Goal: Information Seeking & Learning: Learn about a topic

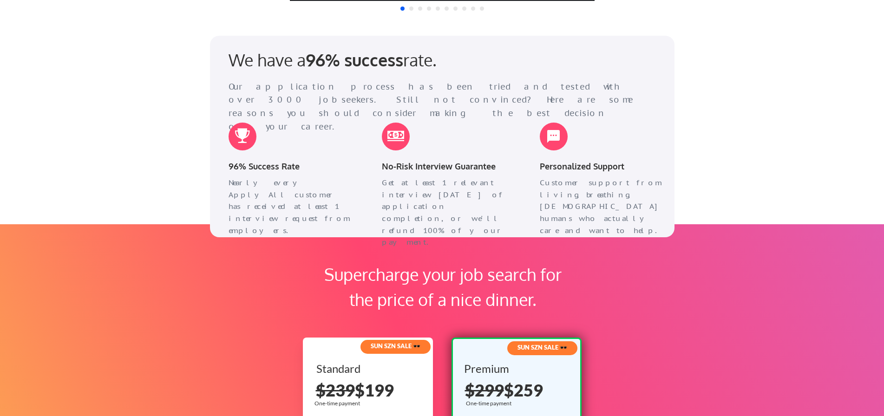
scroll to position [1161, 0]
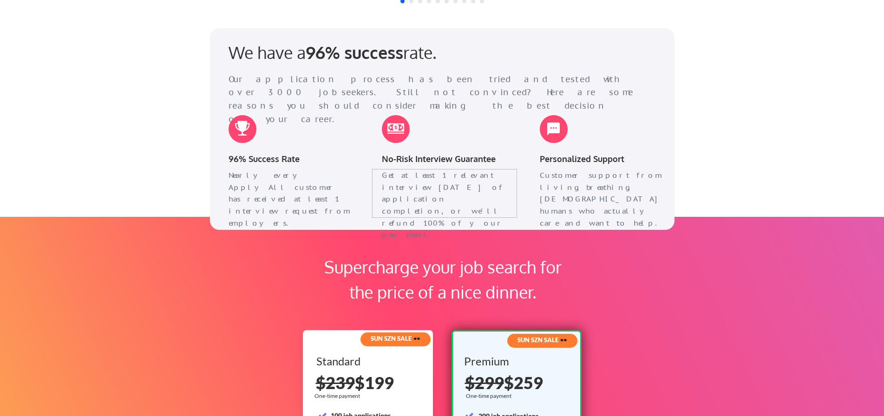
drag, startPoint x: 376, startPoint y: 171, endPoint x: 445, endPoint y: 210, distance: 79.0
click at [445, 210] on div "Get at least 1 relevant interview [DATE] of application completion, or we'll re…" at bounding box center [444, 193] width 144 height 47
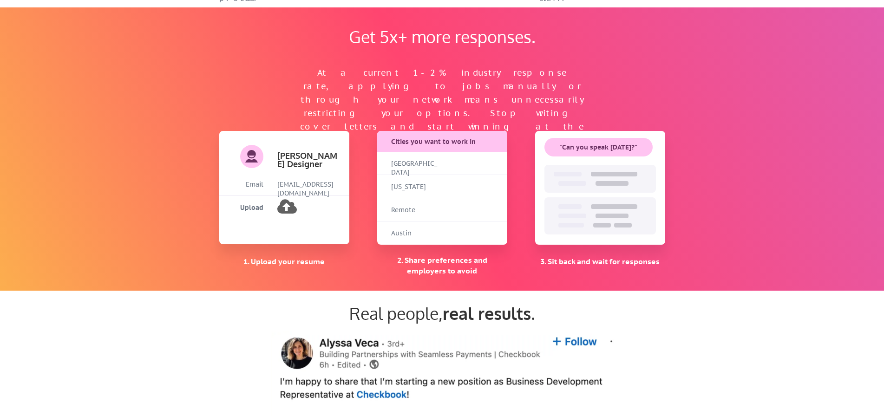
scroll to position [604, 0]
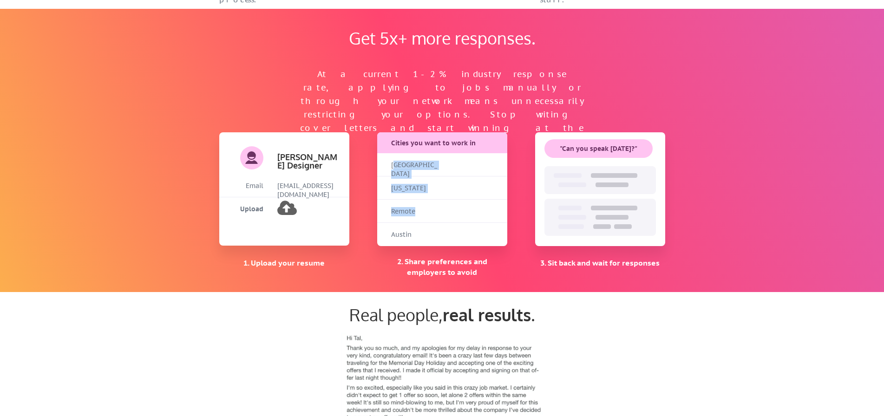
drag, startPoint x: 397, startPoint y: 164, endPoint x: 441, endPoint y: 201, distance: 57.4
click at [442, 201] on div "Cities you want to work in San Francisco New York Remote Austin" at bounding box center [442, 189] width 130 height 114
click at [441, 201] on div "Remote" at bounding box center [442, 211] width 130 height 23
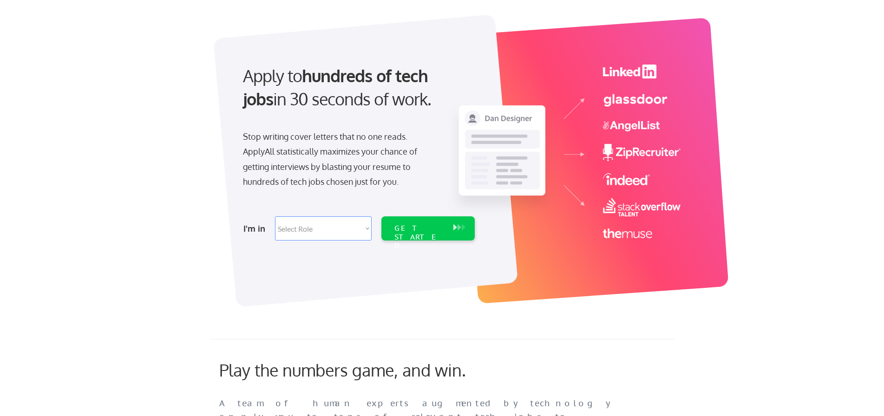
scroll to position [46, 0]
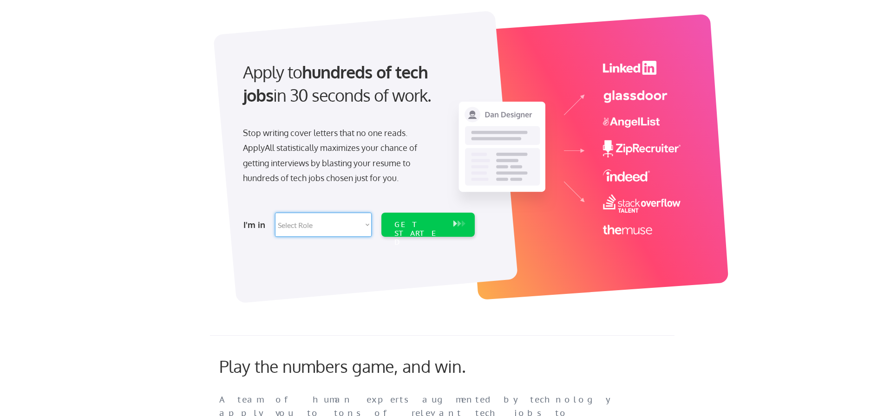
click at [340, 224] on select "Select Role Software Engineering Product Management Customer Success Sales UI/U…" at bounding box center [323, 225] width 97 height 24
click at [341, 234] on select "Select Role Software Engineering Product Management Customer Success Sales UI/U…" at bounding box center [323, 225] width 97 height 24
select select ""engineering""
click at [275, 213] on select "Select Role Software Engineering Product Management Customer Success Sales UI/U…" at bounding box center [323, 225] width 97 height 24
select select ""engineering""
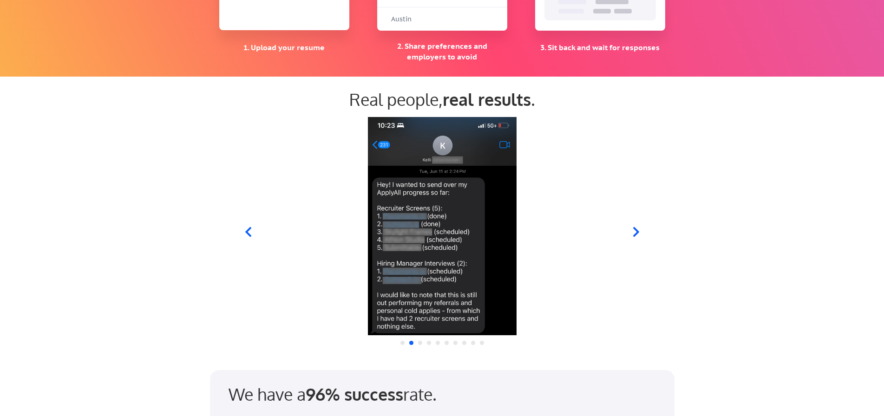
scroll to position [836, 0]
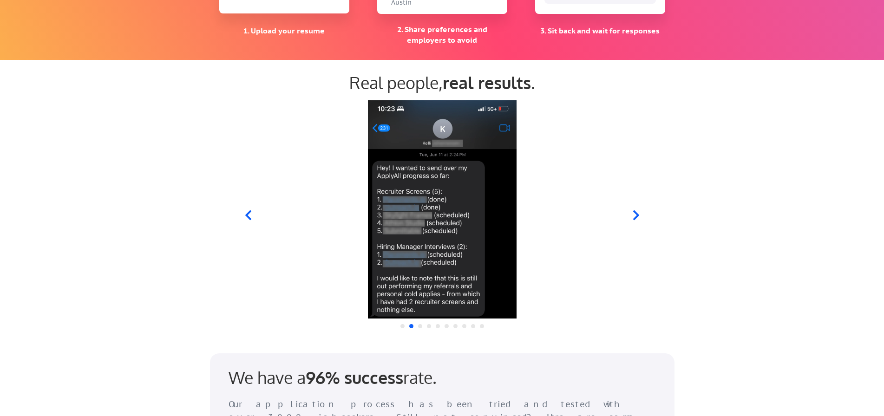
click at [628, 217] on div at bounding box center [441, 209] width 457 height 218
click at [634, 219] on icon at bounding box center [636, 215] width 12 height 12
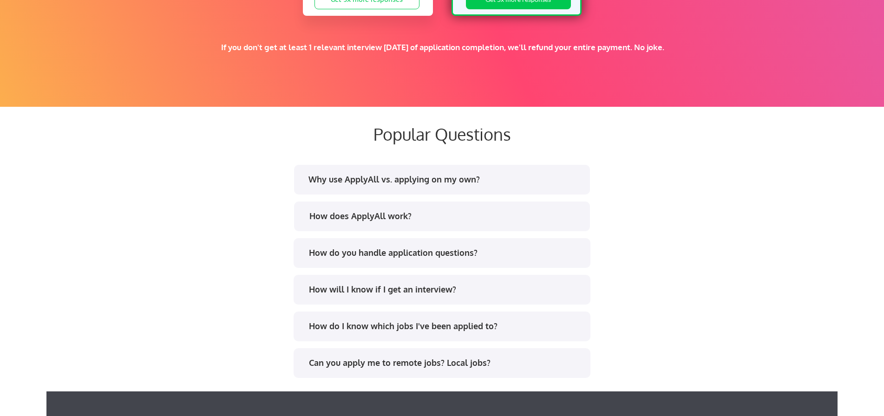
scroll to position [1718, 0]
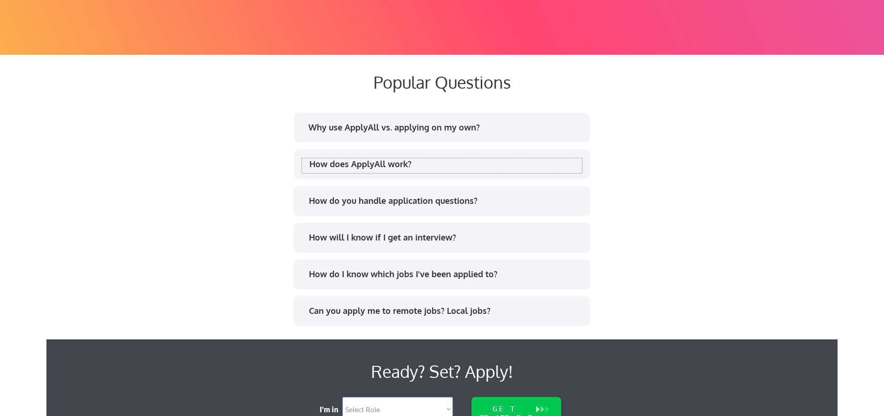
click at [378, 164] on div "How does ApplyAll work?" at bounding box center [445, 164] width 273 height 12
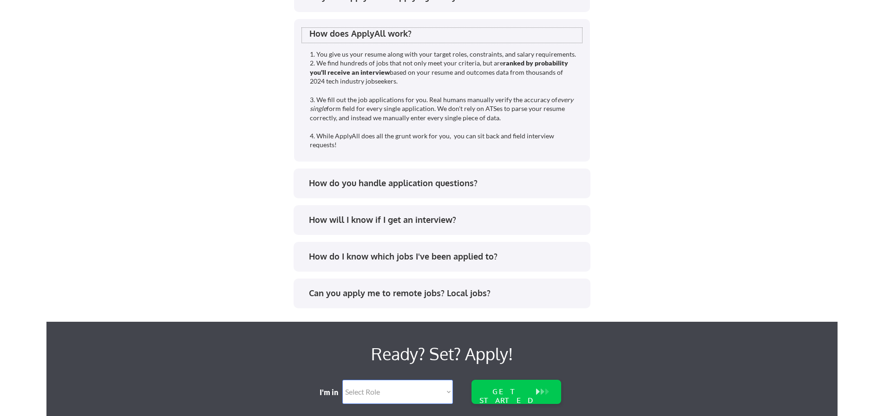
scroll to position [1950, 0]
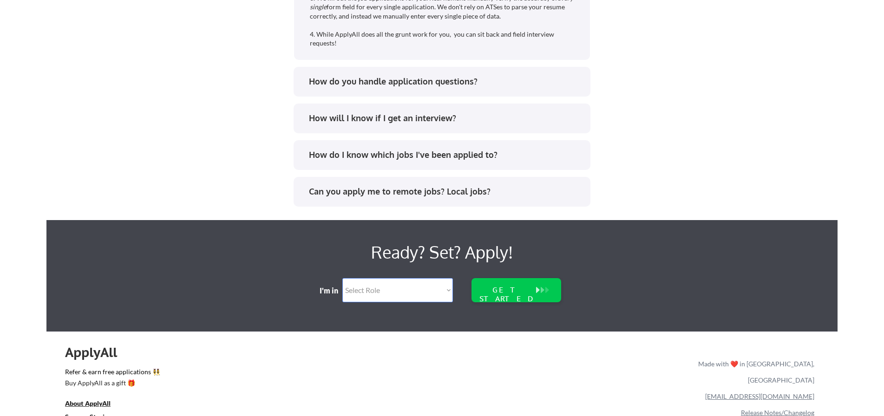
click at [365, 187] on div "Can you apply me to remote jobs? Local jobs?" at bounding box center [445, 192] width 273 height 12
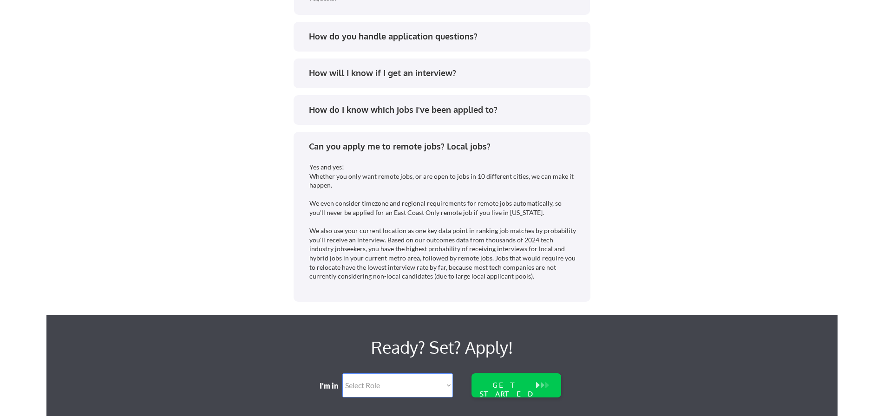
scroll to position [1997, 0]
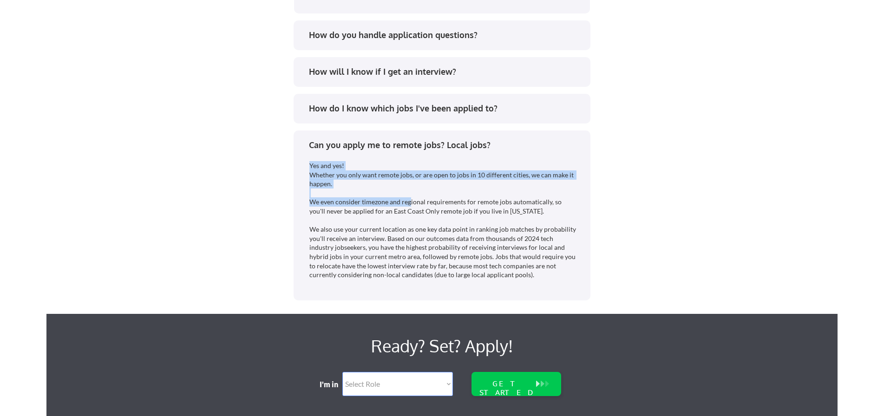
drag, startPoint x: 308, startPoint y: 165, endPoint x: 407, endPoint y: 205, distance: 106.5
click at [408, 209] on div "Yes and yes! Whether you only want remote jobs, or are open to jobs in 10 diffe…" at bounding box center [439, 225] width 275 height 140
click at [406, 205] on div "Yes and yes! Whether you only want remote jobs, or are open to jobs in 10 diffe…" at bounding box center [442, 220] width 267 height 118
click at [406, 204] on div "Yes and yes! Whether you only want remote jobs, or are open to jobs in 10 diffe…" at bounding box center [442, 220] width 267 height 118
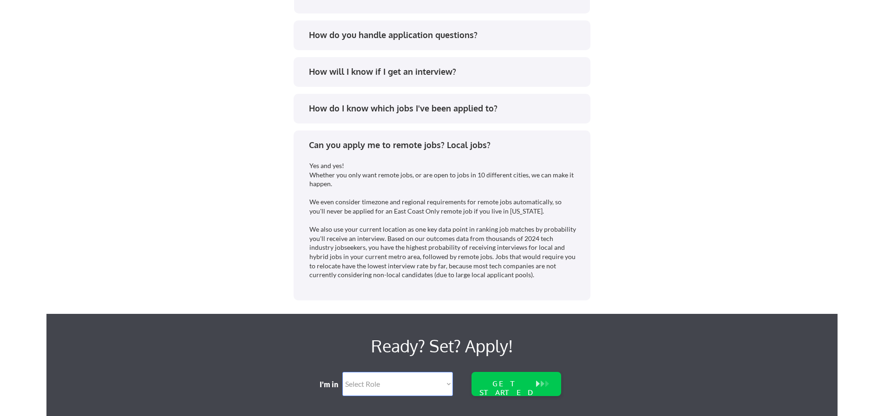
click at [404, 203] on div "Yes and yes! Whether you only want remote jobs, or are open to jobs in 10 diffe…" at bounding box center [442, 220] width 267 height 118
click at [404, 202] on div "Yes and yes! Whether you only want remote jobs, or are open to jobs in 10 diffe…" at bounding box center [442, 220] width 267 height 118
click at [401, 201] on div "Yes and yes! Whether you only want remote jobs, or are open to jobs in 10 diffe…" at bounding box center [442, 220] width 267 height 118
click at [404, 202] on div "Yes and yes! Whether you only want remote jobs, or are open to jobs in 10 diffe…" at bounding box center [442, 220] width 267 height 118
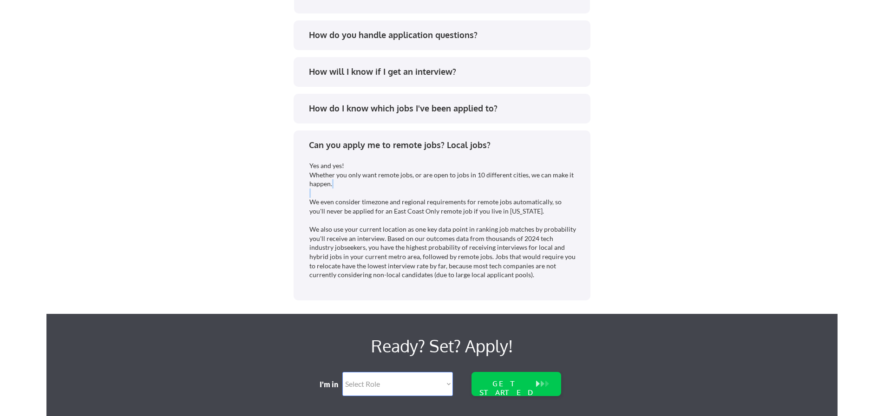
click at [404, 202] on div "Yes and yes! Whether you only want remote jobs, or are open to jobs in 10 diffe…" at bounding box center [442, 220] width 267 height 118
click at [373, 175] on div "Yes and yes! Whether you only want remote jobs, or are open to jobs in 10 diffe…" at bounding box center [442, 220] width 267 height 118
click at [396, 209] on div "Yes and yes! Whether you only want remote jobs, or are open to jobs in 10 diffe…" at bounding box center [442, 220] width 267 height 118
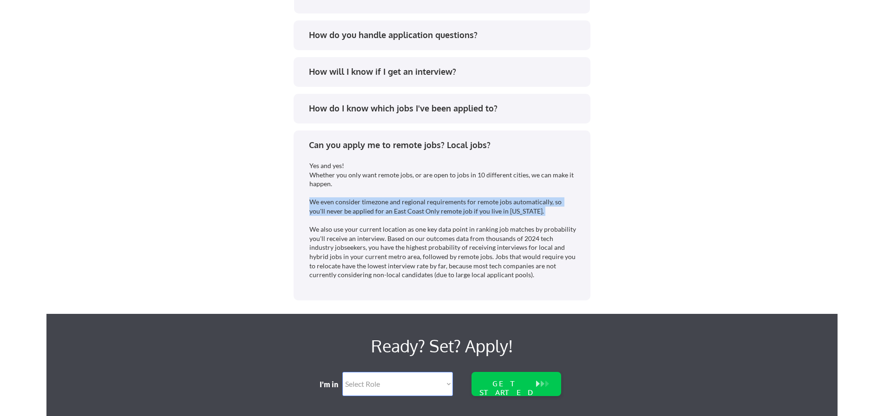
click at [396, 209] on div "Yes and yes! Whether you only want remote jobs, or are open to jobs in 10 diffe…" at bounding box center [442, 220] width 267 height 118
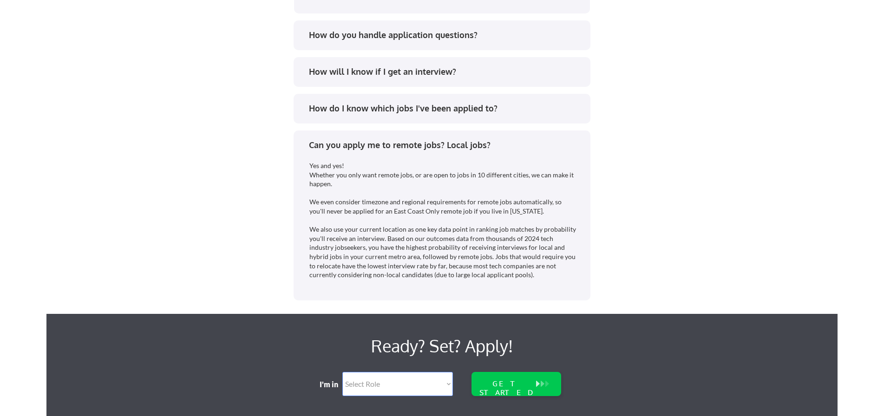
click at [319, 143] on div "Can you apply me to remote jobs? Local jobs?" at bounding box center [445, 145] width 273 height 12
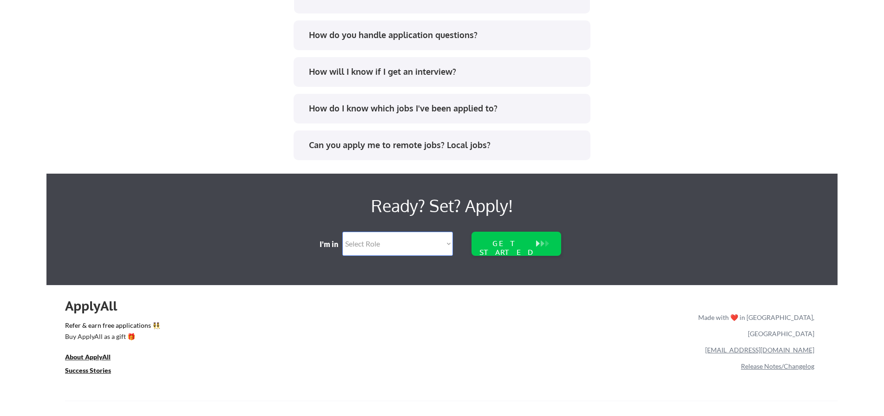
click at [339, 120] on div "How do I know which jobs I've been applied to?" at bounding box center [442, 109] width 297 height 30
click at [344, 116] on div "How do I know which jobs I've been applied to?" at bounding box center [441, 110] width 280 height 15
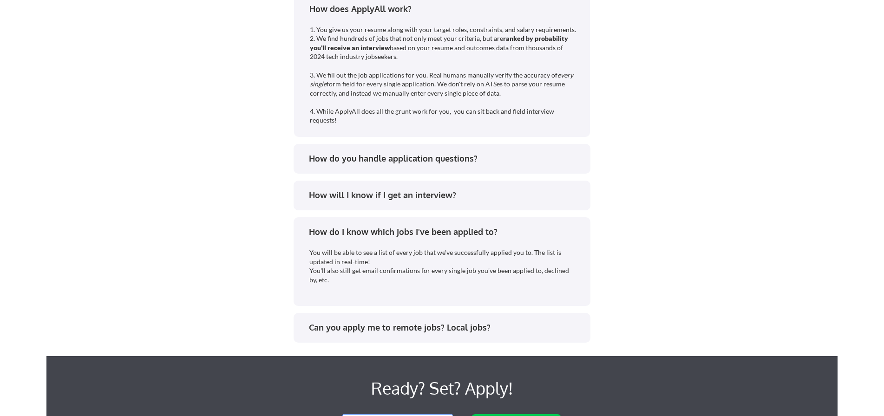
scroll to position [1858, 0]
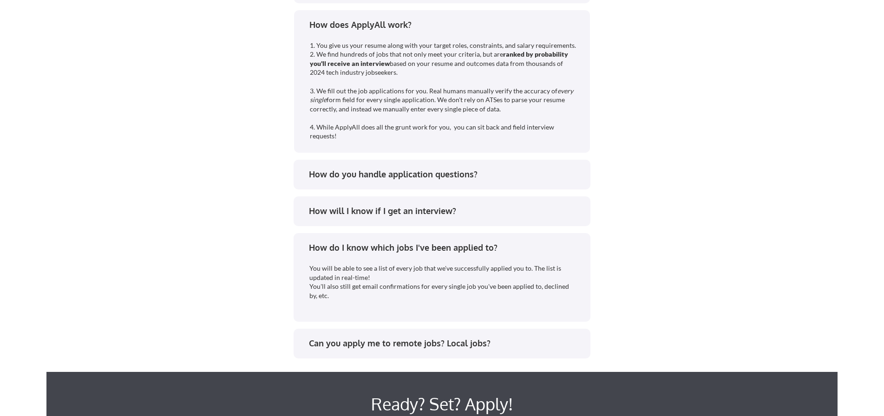
click at [386, 213] on div "How will I know if I get an interview?" at bounding box center [445, 211] width 273 height 12
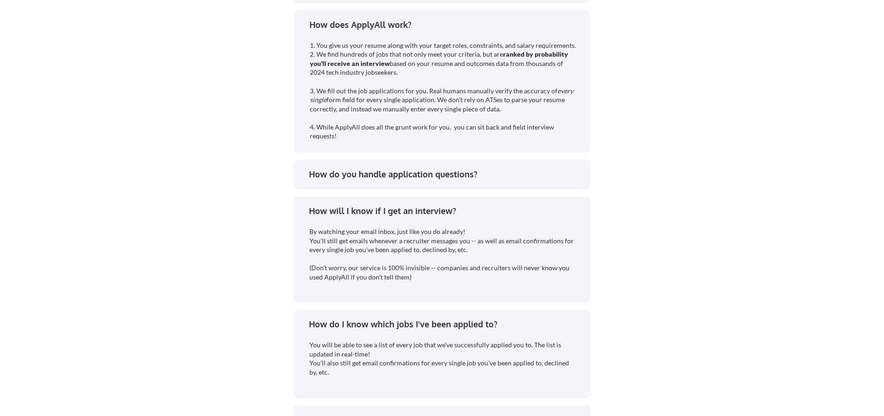
click at [366, 172] on div "How do you handle application questions?" at bounding box center [445, 175] width 273 height 12
click at [353, 162] on div "How do you handle application questions?" at bounding box center [442, 175] width 297 height 30
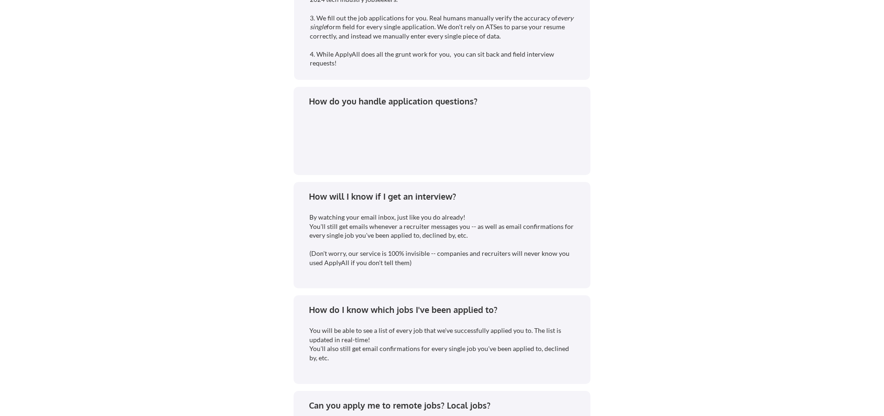
scroll to position [1904, 0]
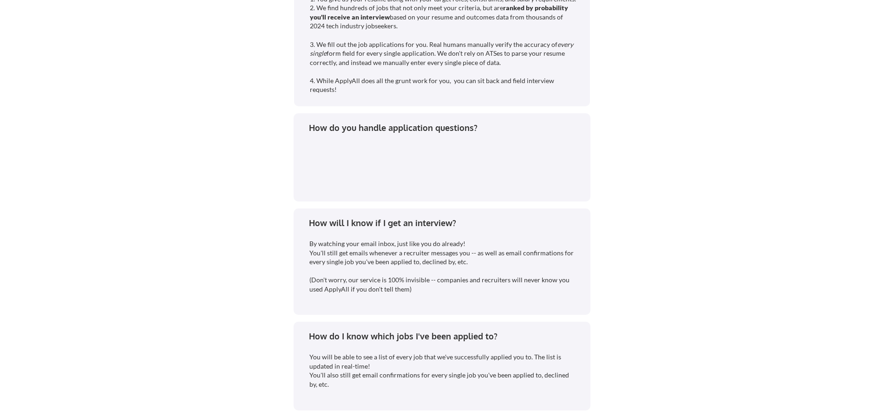
click at [352, 130] on div "How do you handle application questions?" at bounding box center [445, 128] width 273 height 12
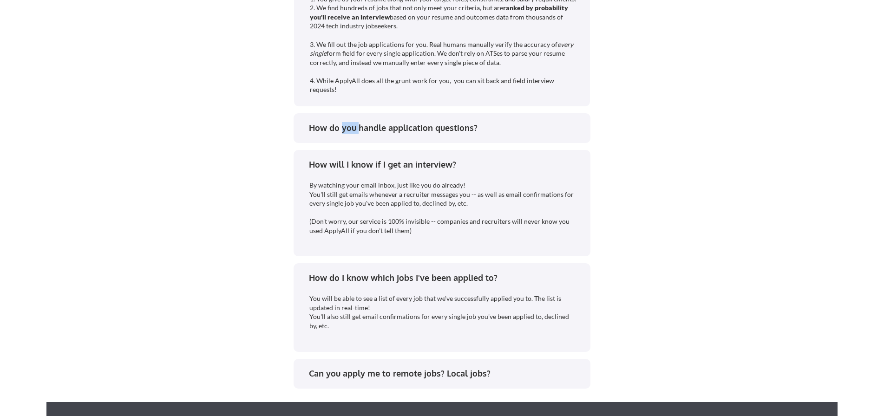
click at [352, 130] on div "How do you handle application questions?" at bounding box center [445, 128] width 273 height 12
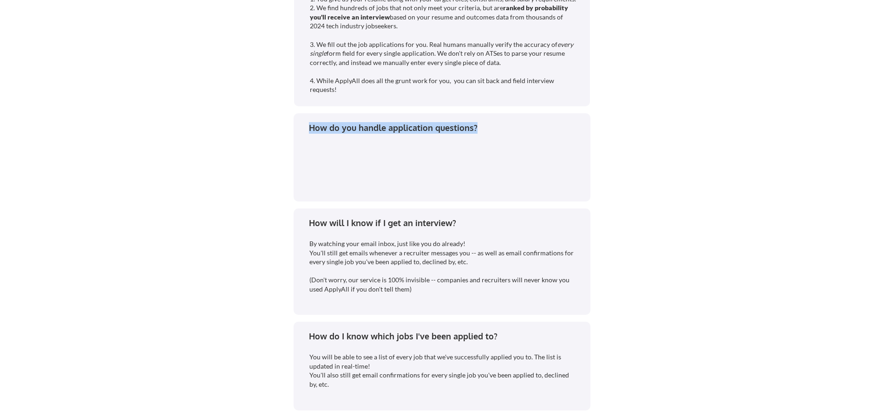
click at [352, 130] on div "How do you handle application questions?" at bounding box center [445, 128] width 273 height 12
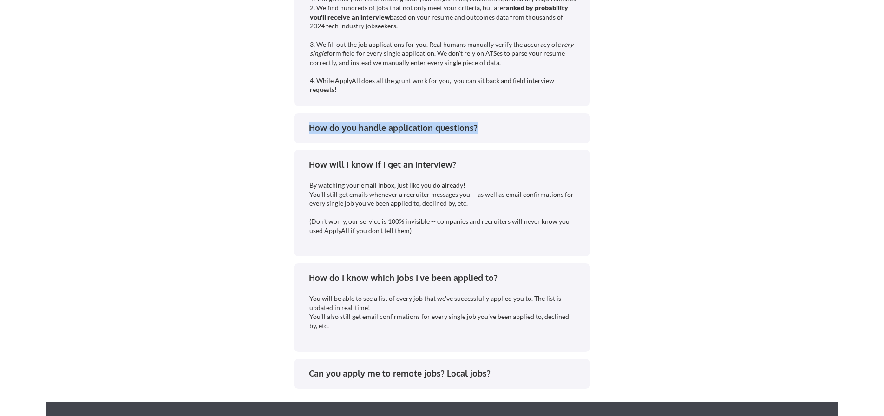
click at [352, 130] on div "How do you handle application questions?" at bounding box center [445, 128] width 273 height 12
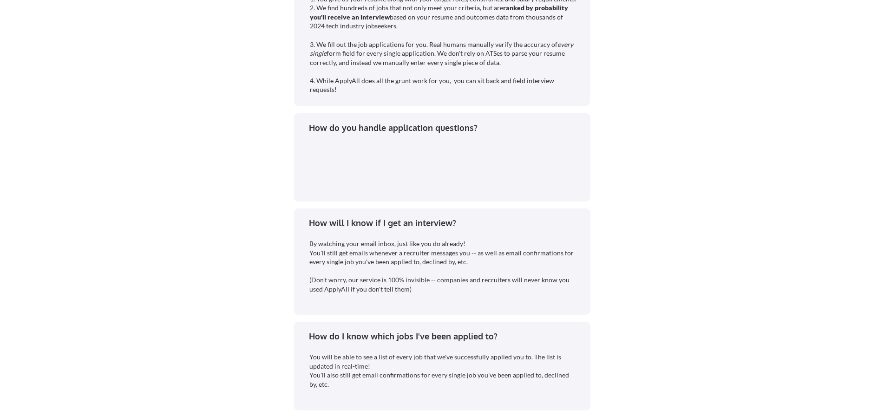
click at [363, 151] on div at bounding box center [439, 166] width 274 height 59
click at [373, 135] on div "How do you handle application questions?" at bounding box center [441, 129] width 280 height 15
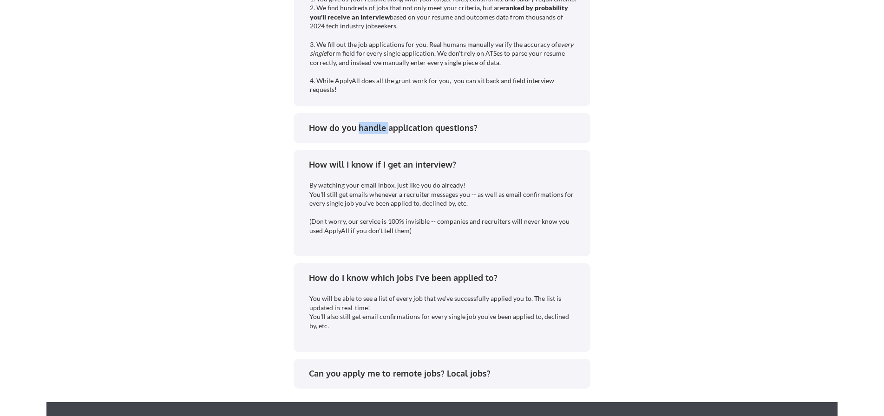
click at [373, 135] on div "How do you handle application questions?" at bounding box center [441, 129] width 280 height 15
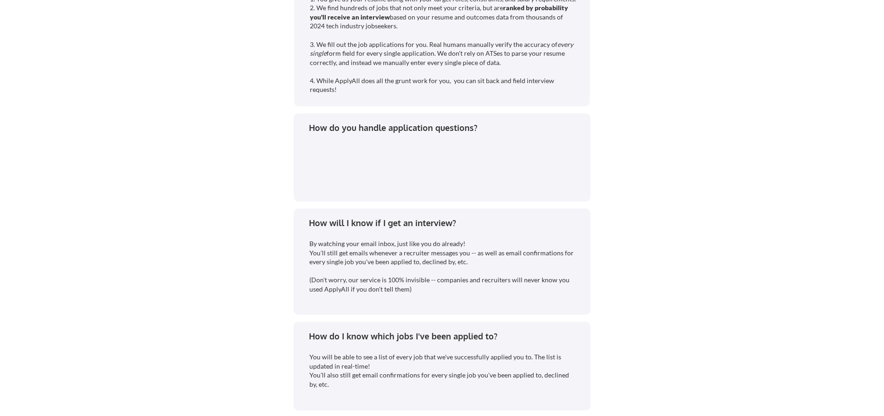
click at [380, 166] on div at bounding box center [439, 166] width 274 height 59
click at [384, 131] on div "How do you handle application questions?" at bounding box center [445, 128] width 273 height 12
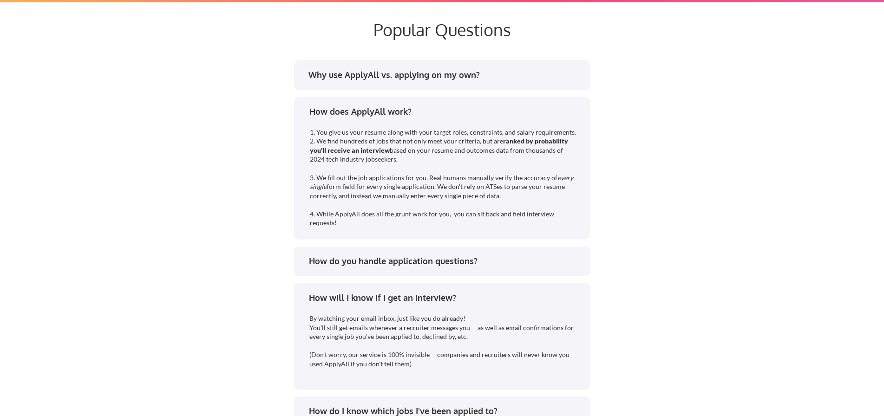
scroll to position [1765, 0]
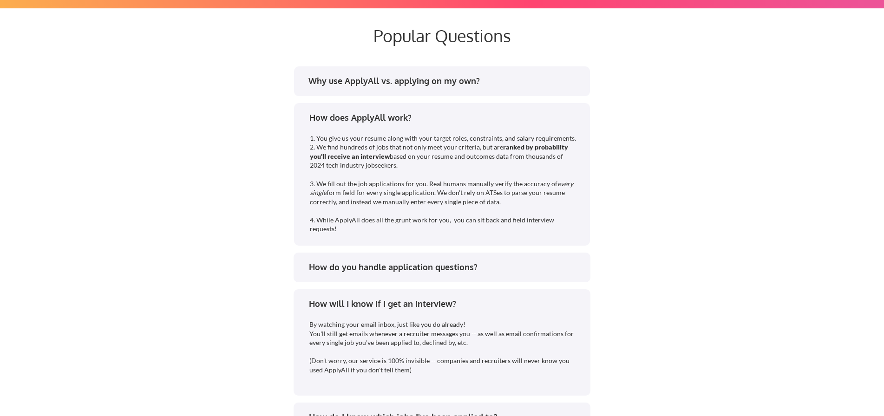
click at [368, 87] on div "Why use ApplyAll vs. applying on my own?" at bounding box center [441, 82] width 280 height 15
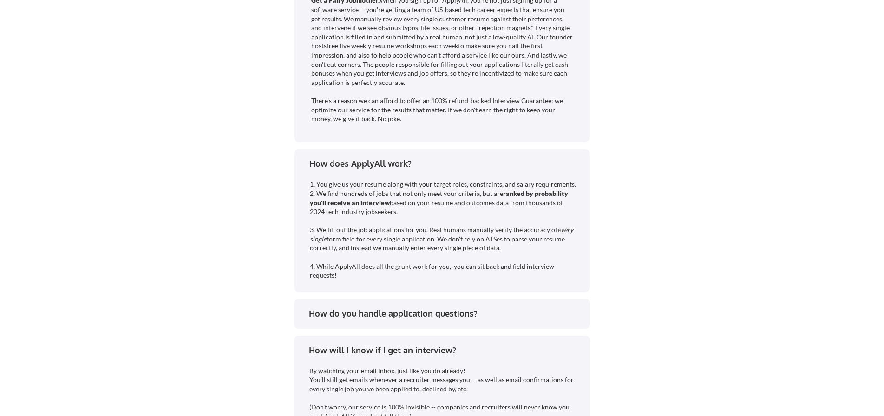
scroll to position [2043, 0]
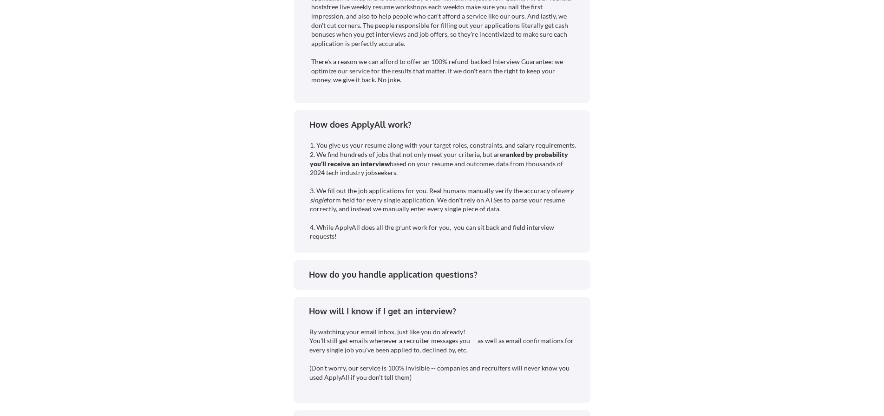
click at [423, 267] on div "How do you handle application questions?" at bounding box center [442, 275] width 297 height 30
click at [433, 274] on div "How do you handle application questions?" at bounding box center [445, 275] width 273 height 12
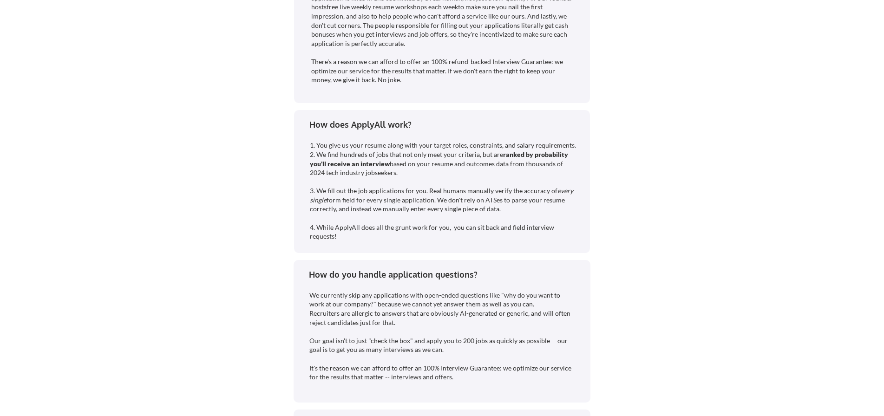
click at [430, 266] on div "How do you handle application questions? We currently skip any applications wit…" at bounding box center [442, 331] width 297 height 143
click at [446, 278] on div "How do you handle application questions?" at bounding box center [445, 275] width 273 height 12
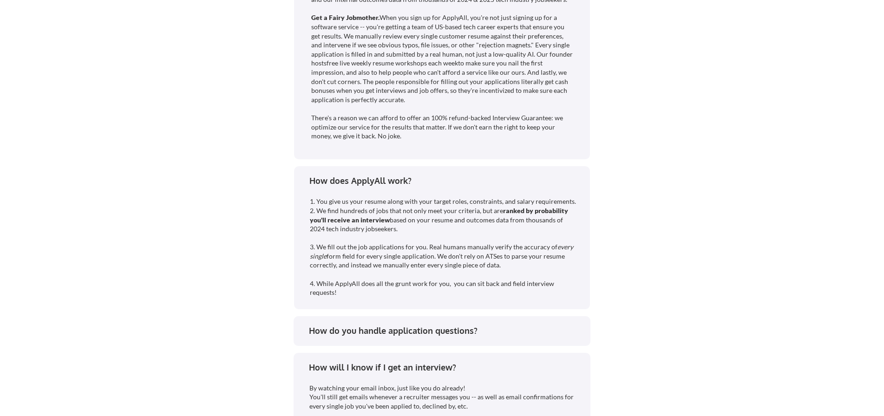
scroll to position [1811, 0]
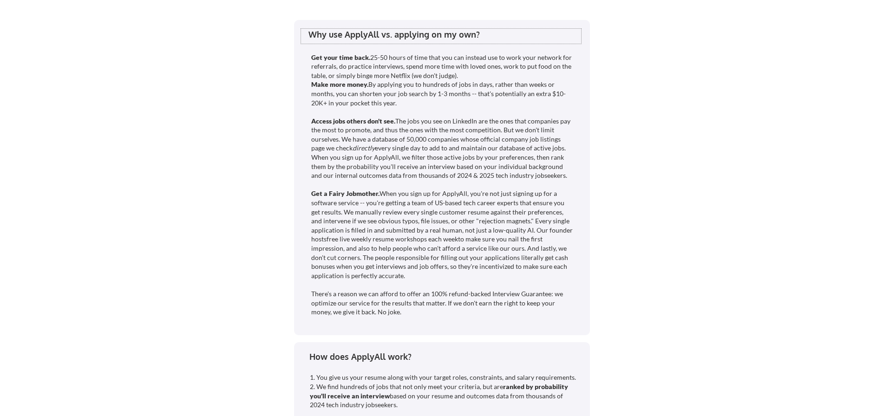
click at [365, 42] on div "Why use ApplyAll vs. applying on my own?" at bounding box center [441, 36] width 280 height 15
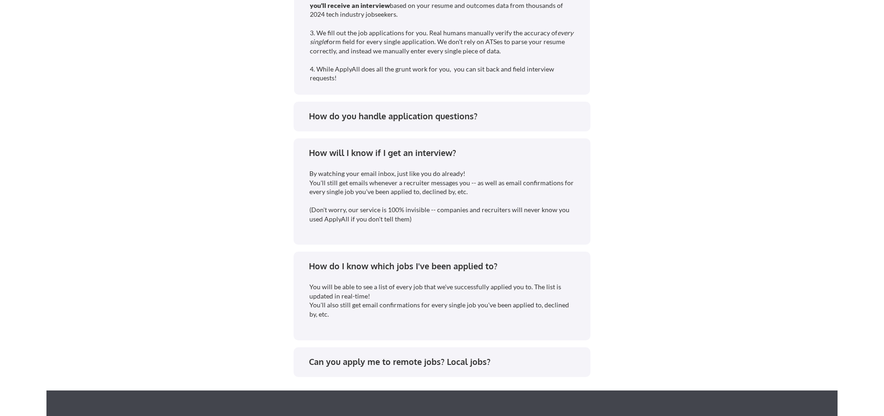
scroll to position [1904, 0]
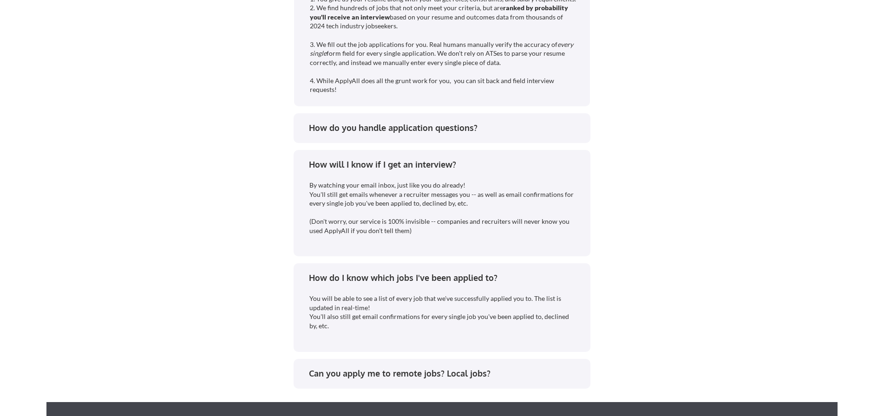
click at [364, 129] on div "How do you handle application questions?" at bounding box center [445, 128] width 273 height 12
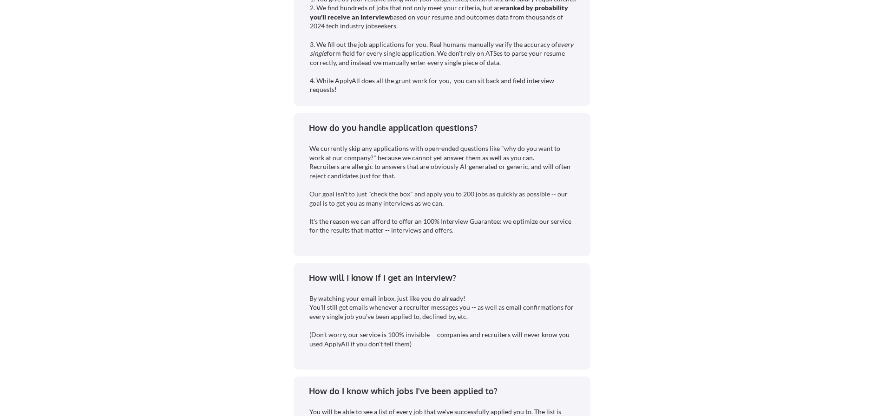
click at [364, 129] on div "How do you handle application questions?" at bounding box center [445, 128] width 273 height 12
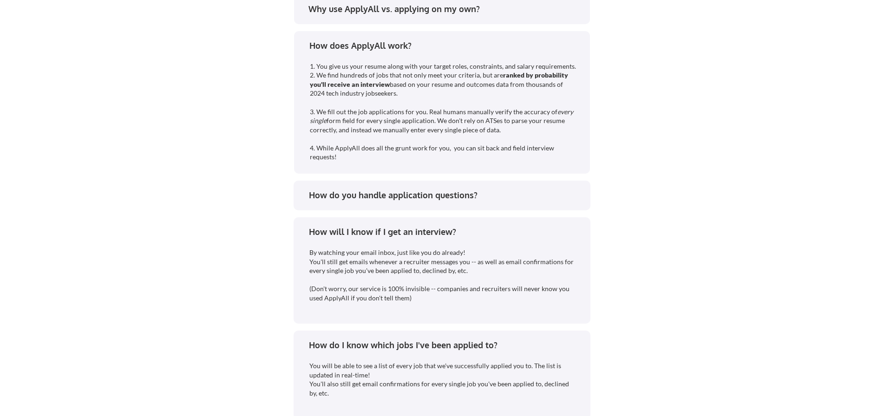
scroll to position [1811, 0]
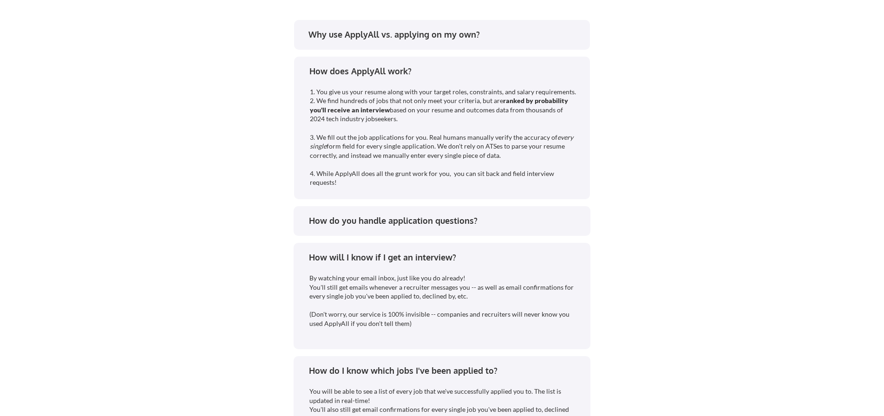
click at [388, 215] on div "How do you handle application questions?" at bounding box center [445, 221] width 273 height 12
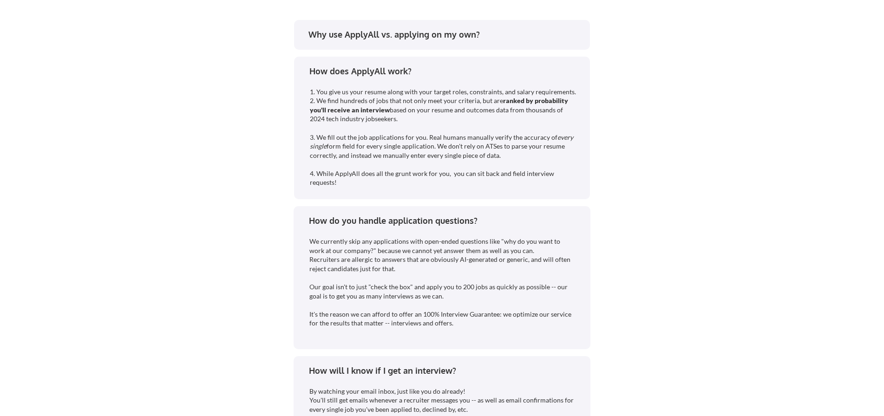
click at [376, 34] on div "Why use ApplyAll vs. applying on my own?" at bounding box center [444, 35] width 273 height 12
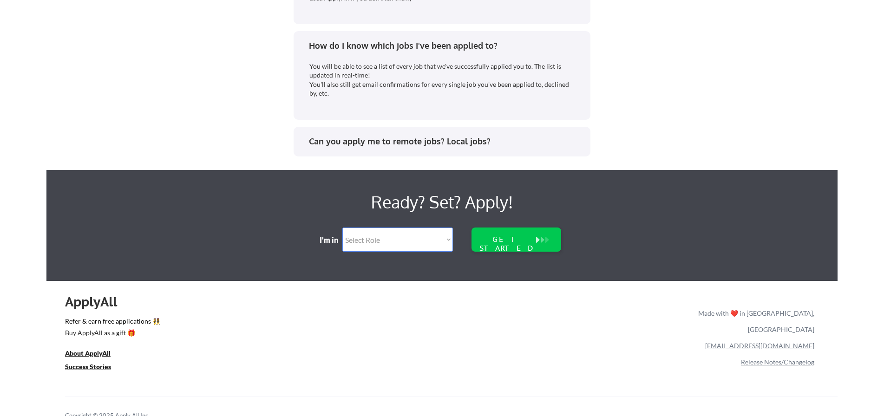
scroll to position [2554, 0]
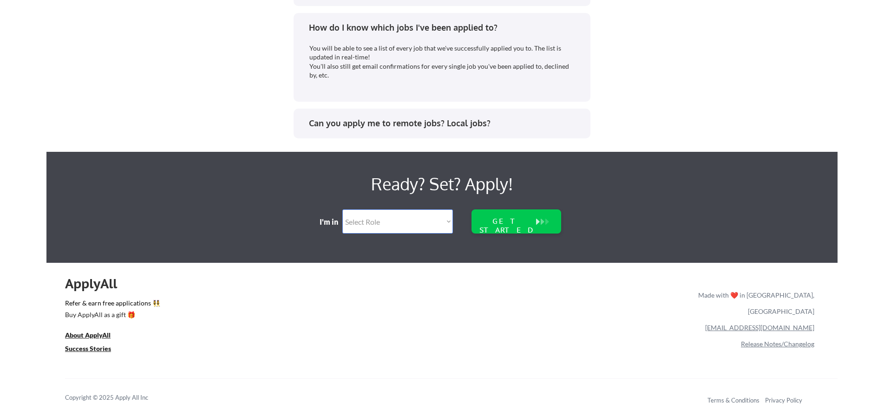
click at [369, 220] on select "Select Role Software Engineering Product Management Customer Success Sales UI/U…" at bounding box center [397, 221] width 111 height 24
select select ""engineering""
click at [342, 209] on select "Select Role Software Engineering Product Management Customer Success Sales UI/U…" at bounding box center [397, 221] width 111 height 24
select select ""engineering""
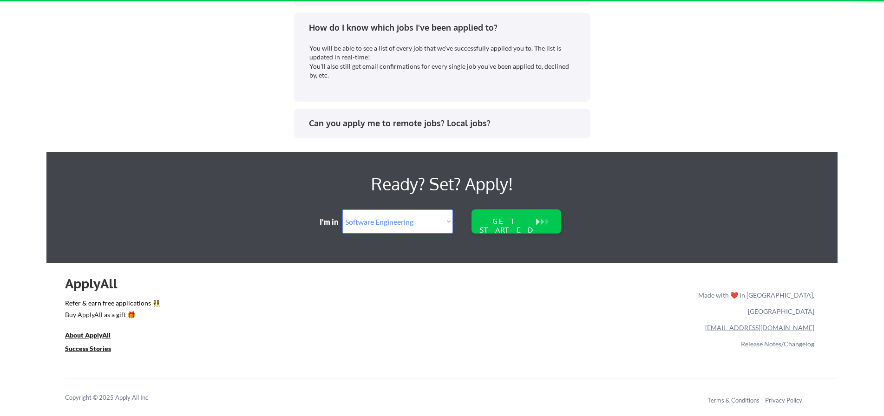
scroll to position [2315, 0]
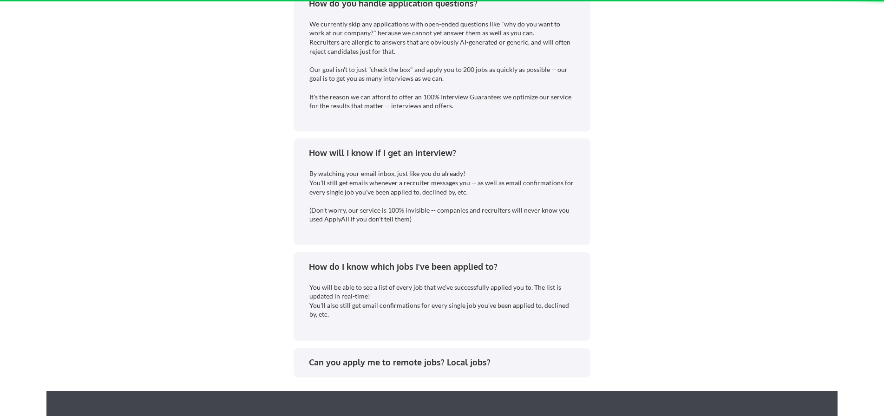
select select
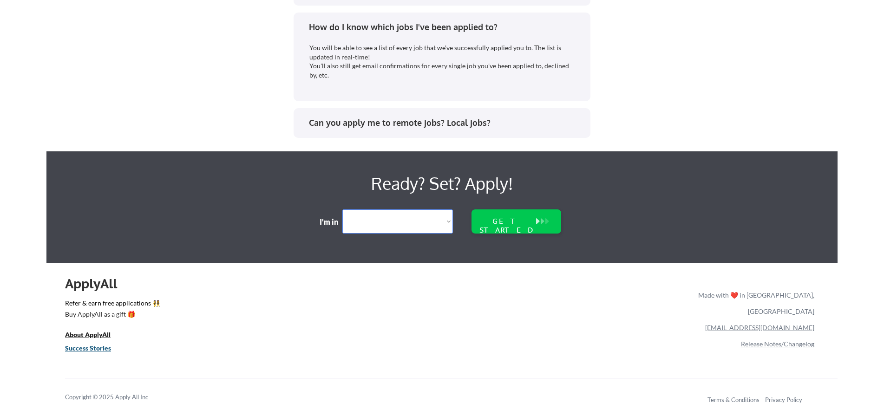
click at [83, 348] on u "Success Stories" at bounding box center [88, 348] width 46 height 8
